Goal: Task Accomplishment & Management: Complete application form

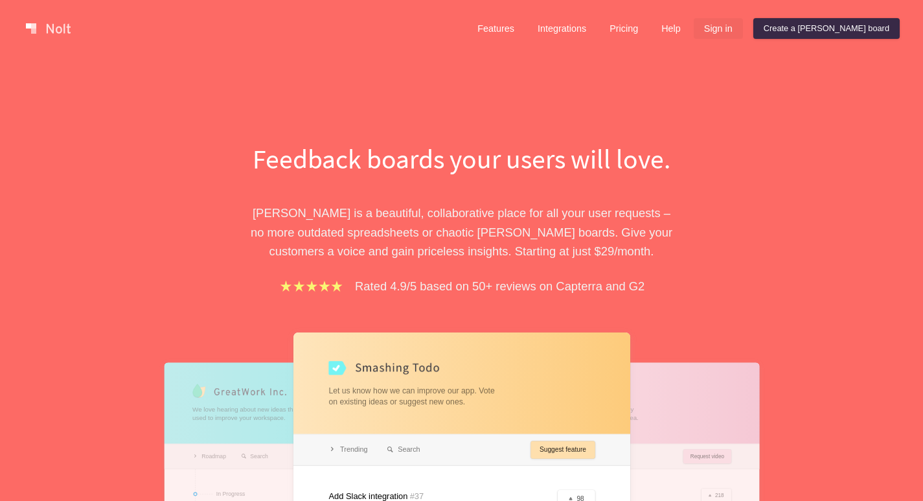
click at [793, 32] on div "Features Integrations Pricing Help Sign in Create a Nolt board" at bounding box center [683, 29] width 438 height 26
click at [743, 32] on link "Sign in" at bounding box center [718, 28] width 49 height 21
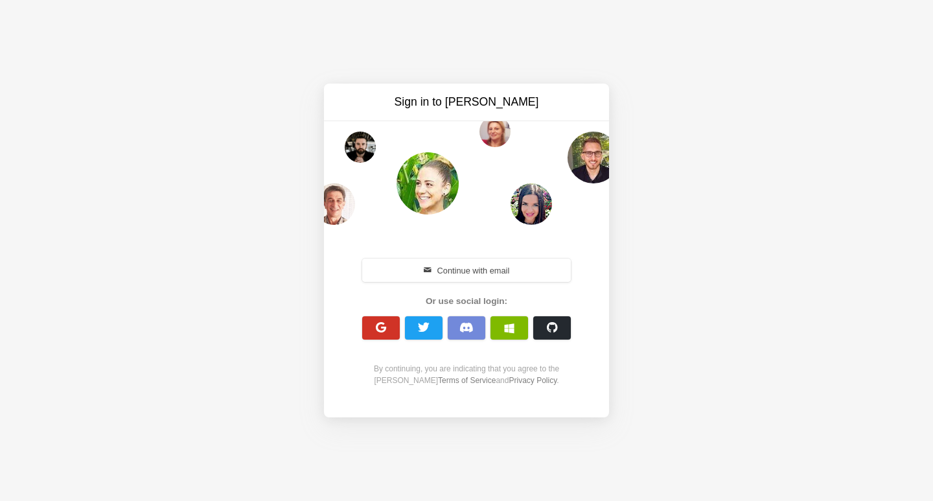
click at [387, 322] on button "button" at bounding box center [381, 327] width 38 height 23
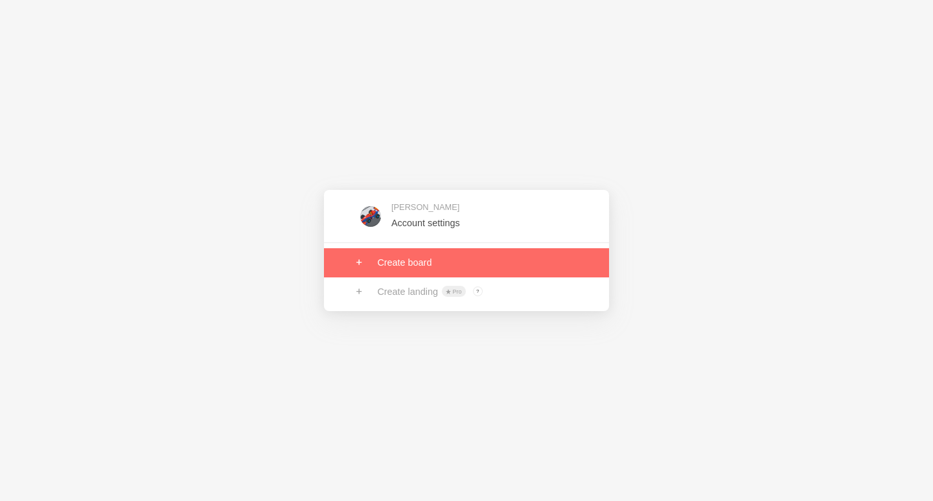
click at [450, 253] on link at bounding box center [466, 262] width 285 height 28
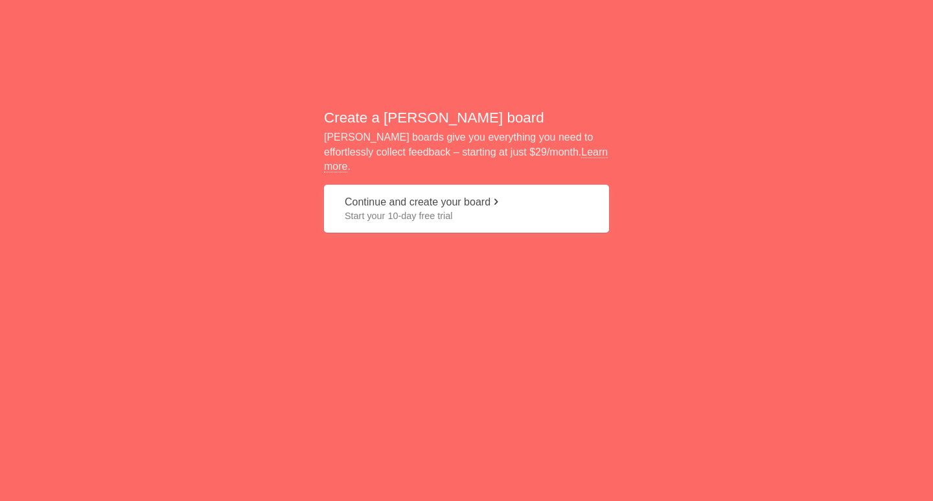
click at [430, 193] on button "Continue and create your board Start your 10-day free trial" at bounding box center [466, 209] width 285 height 49
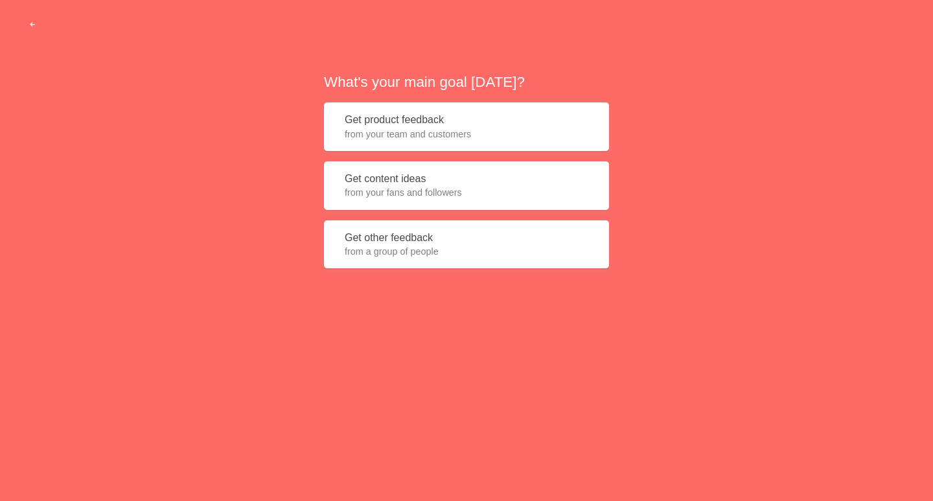
click at [479, 141] on span "from your team and customers" at bounding box center [467, 134] width 244 height 13
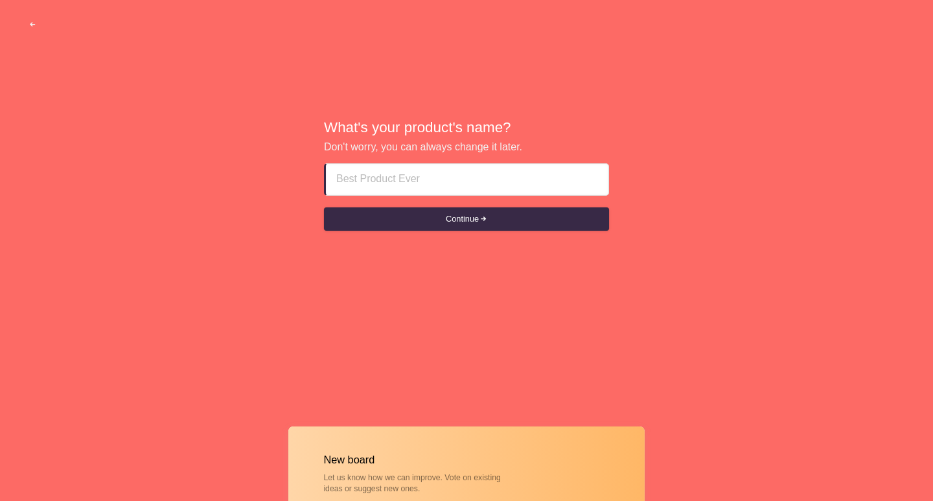
paste input "Dubai Creek call girls"
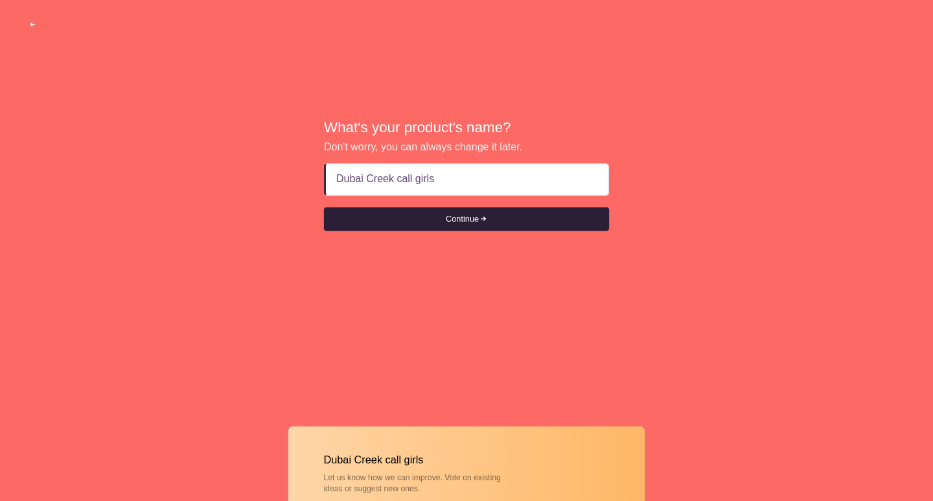
click at [374, 214] on button "Continue" at bounding box center [466, 218] width 285 height 23
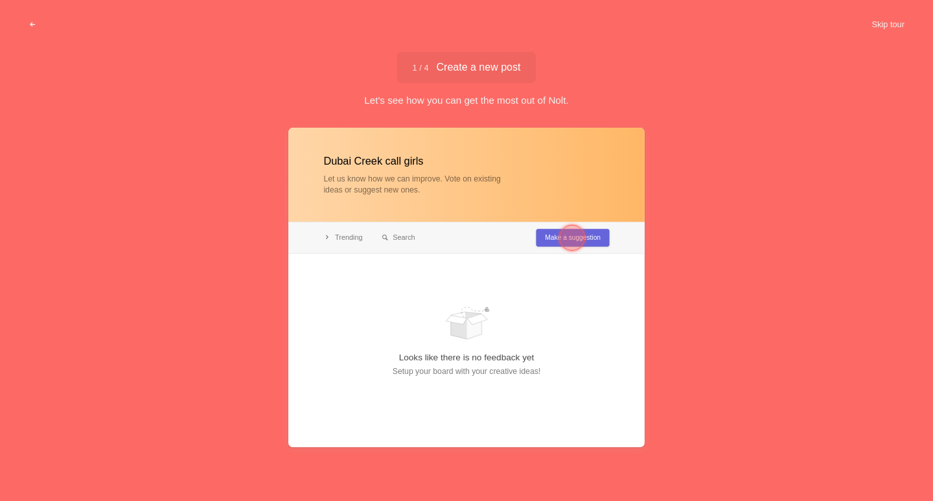
type input "Dubai Creek call girls"
click at [859, 14] on button "Skip tour" at bounding box center [888, 24] width 64 height 23
